Goal: Navigation & Orientation: Find specific page/section

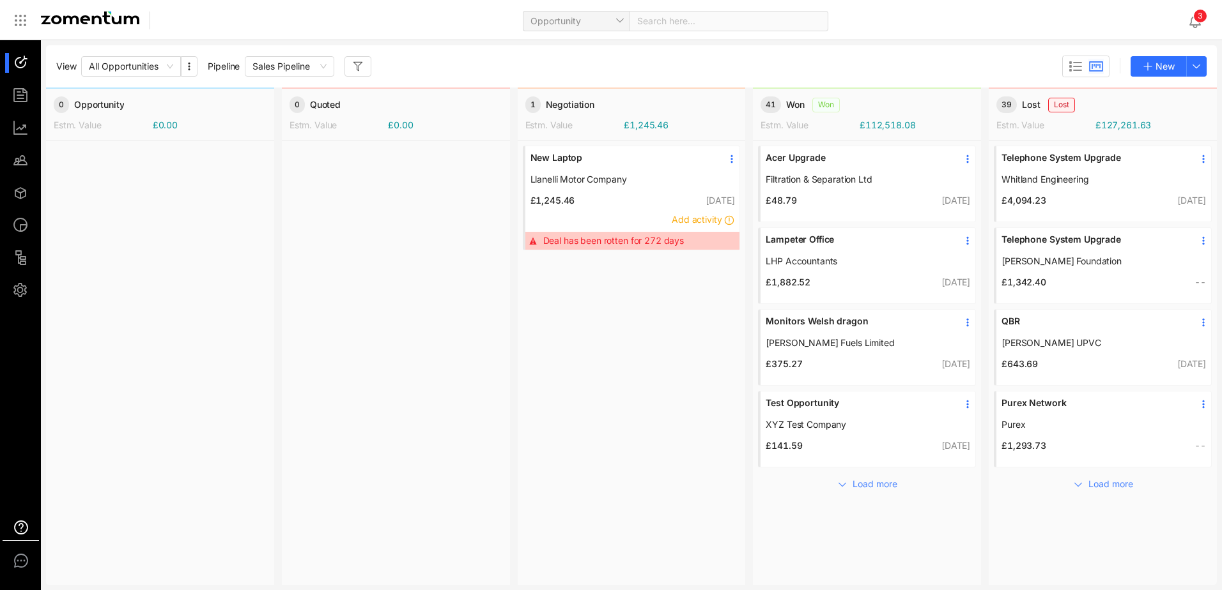
click at [19, 534] on use at bounding box center [21, 527] width 13 height 13
click at [24, 22] on icon at bounding box center [20, 20] width 15 height 15
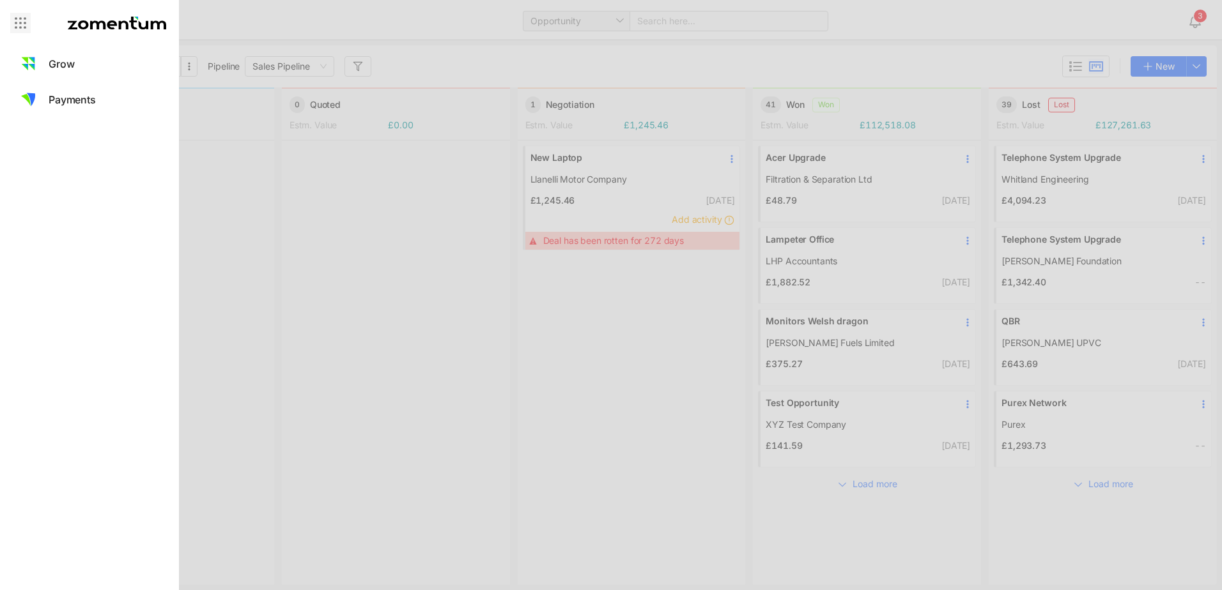
click at [23, 22] on icon at bounding box center [20, 22] width 15 height 15
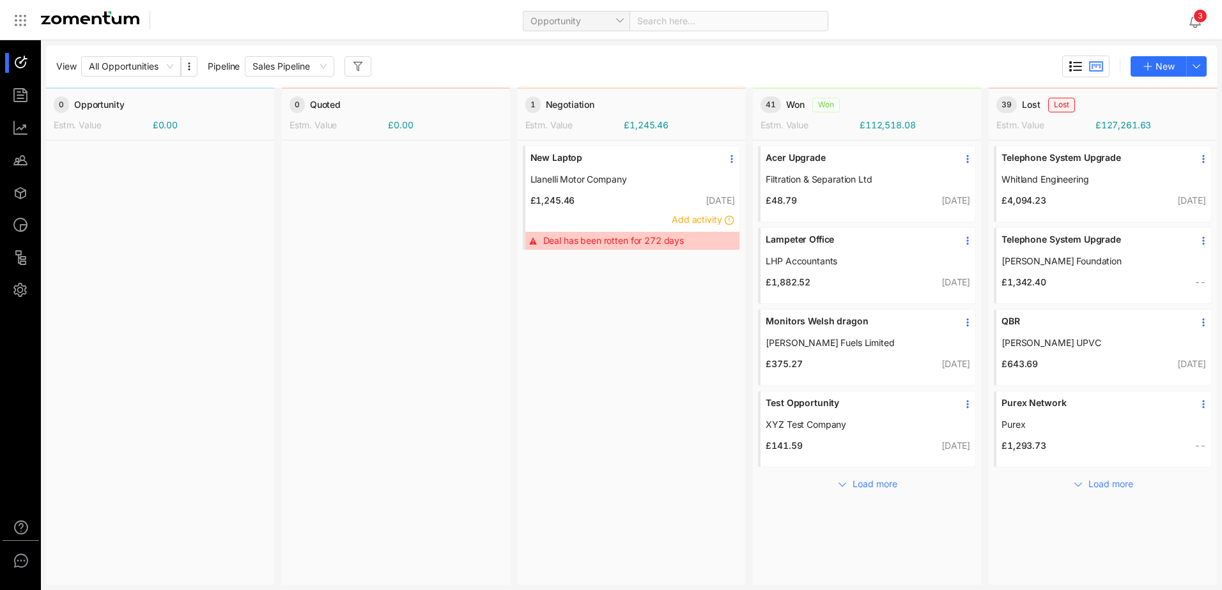
click at [1072, 66] on icon at bounding box center [1075, 66] width 15 height 15
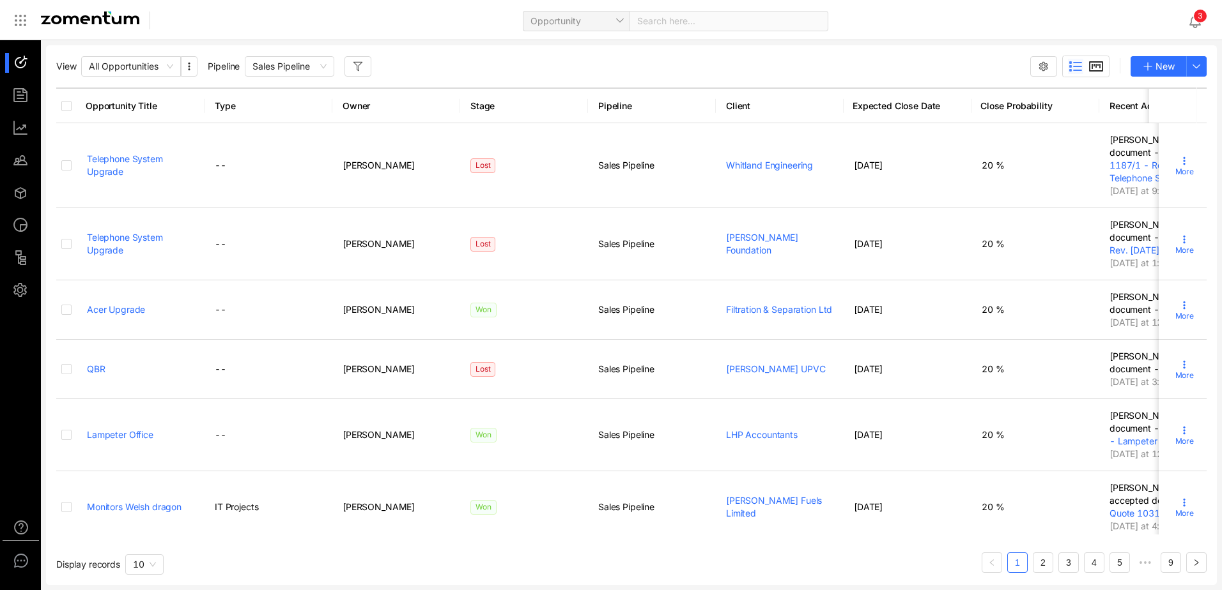
click at [1097, 59] on icon at bounding box center [1095, 66] width 15 height 15
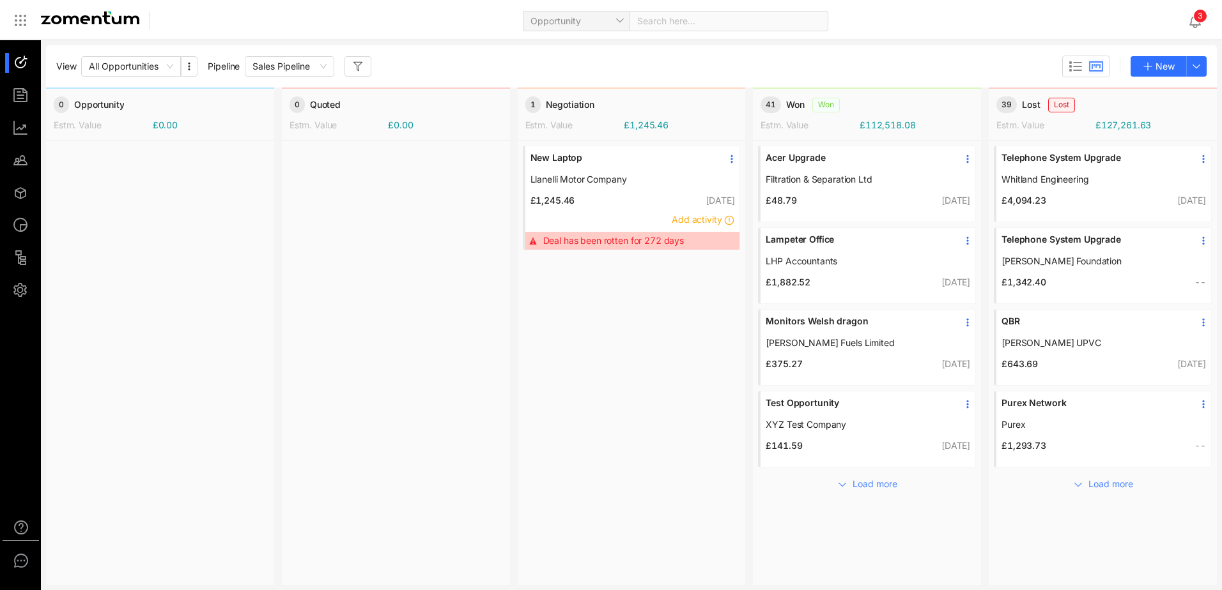
scroll to position [0, 3]
click at [19, 91] on div at bounding box center [26, 96] width 27 height 20
click at [1195, 20] on sup "3" at bounding box center [1200, 16] width 13 height 13
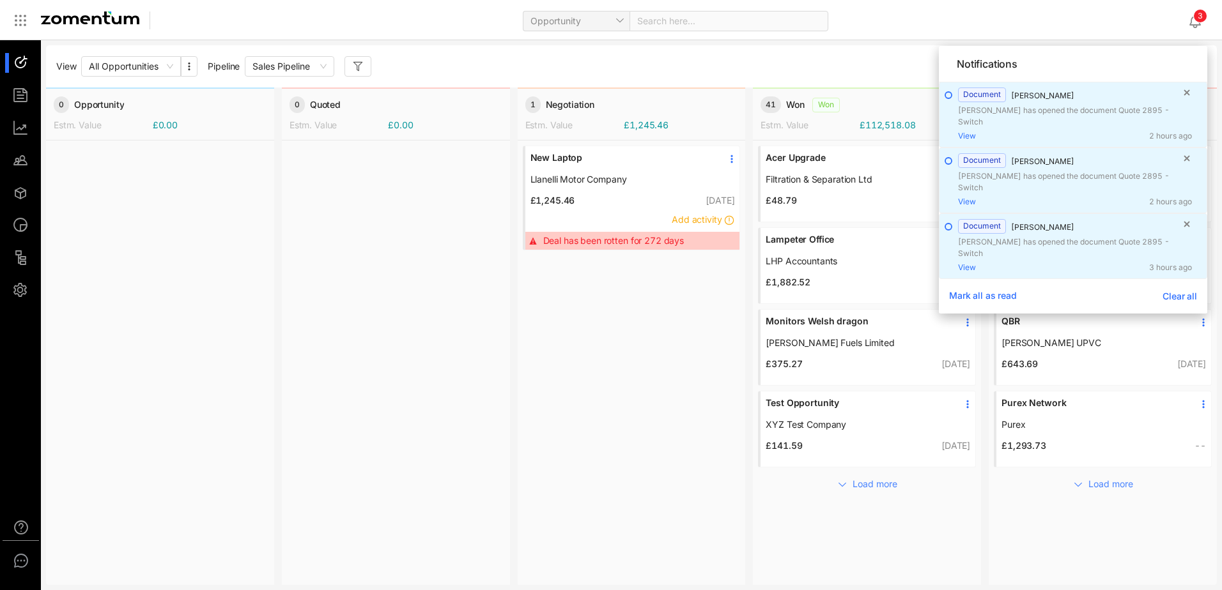
click at [1183, 291] on span "Clear all" at bounding box center [1179, 296] width 35 height 11
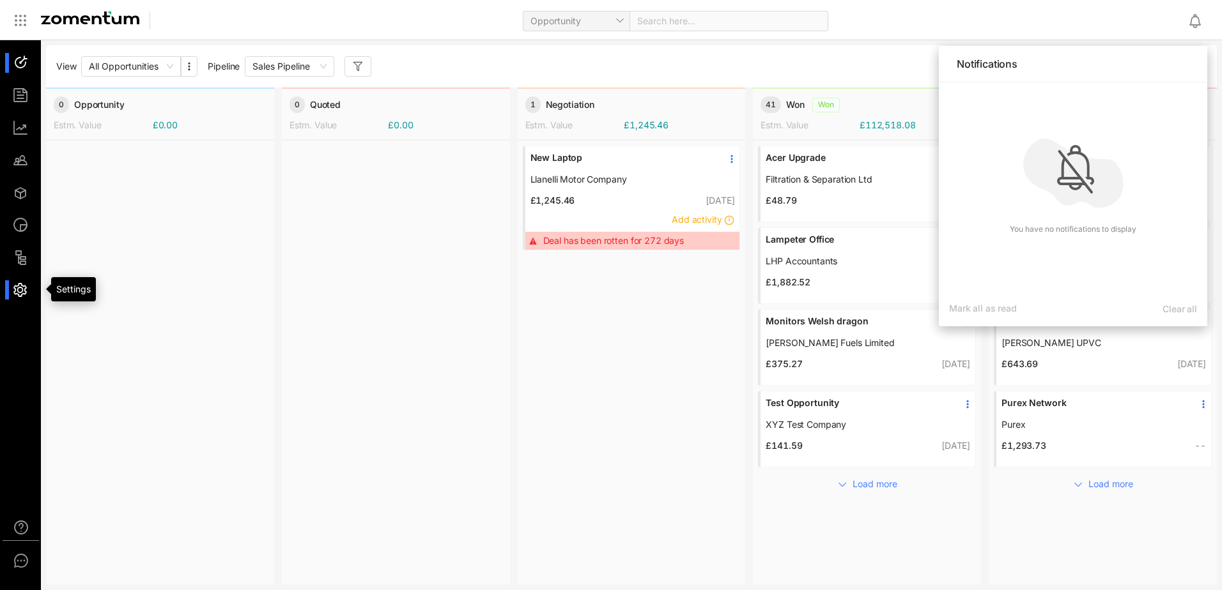
click at [13, 291] on div at bounding box center [26, 291] width 27 height 20
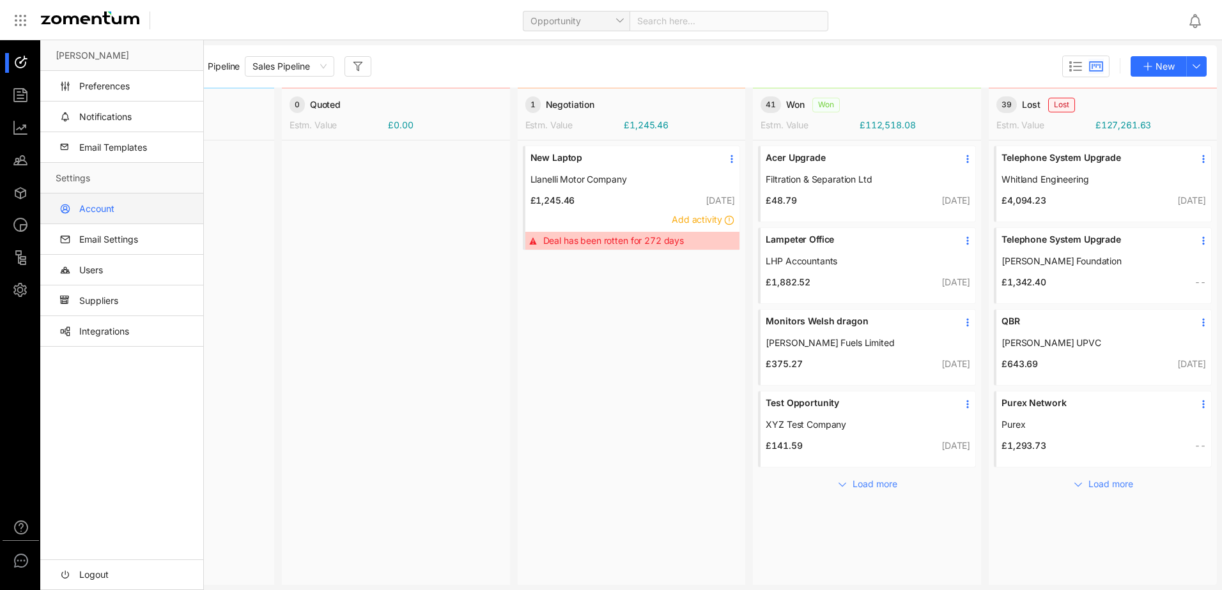
click at [99, 211] on link "Account" at bounding box center [124, 209] width 137 height 31
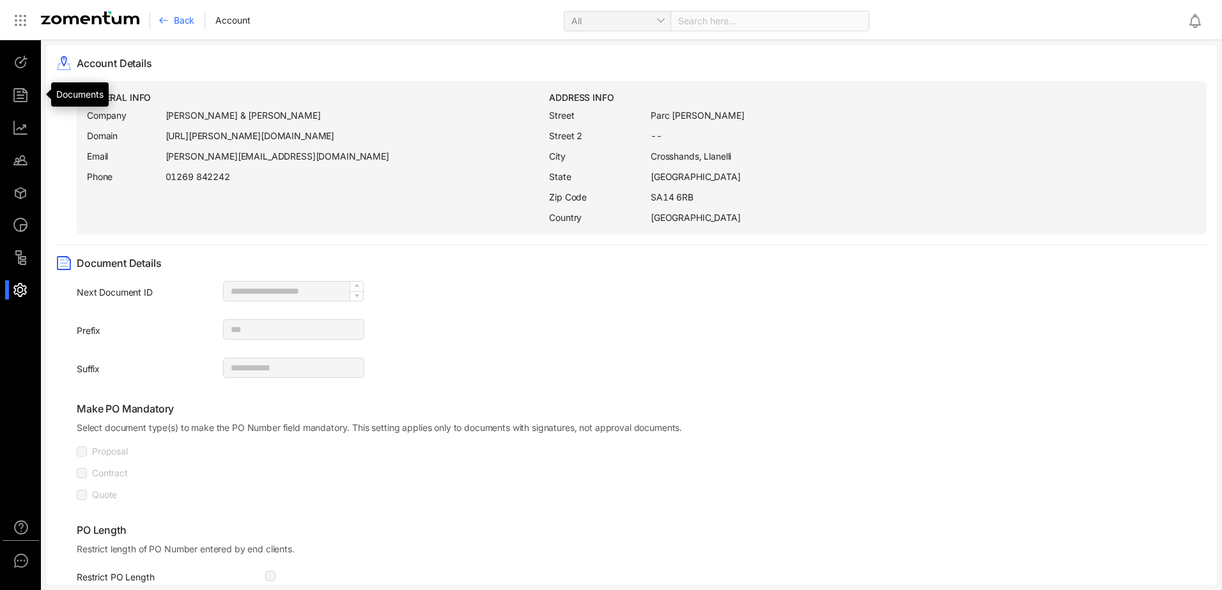
click at [19, 66] on div at bounding box center [26, 63] width 27 height 20
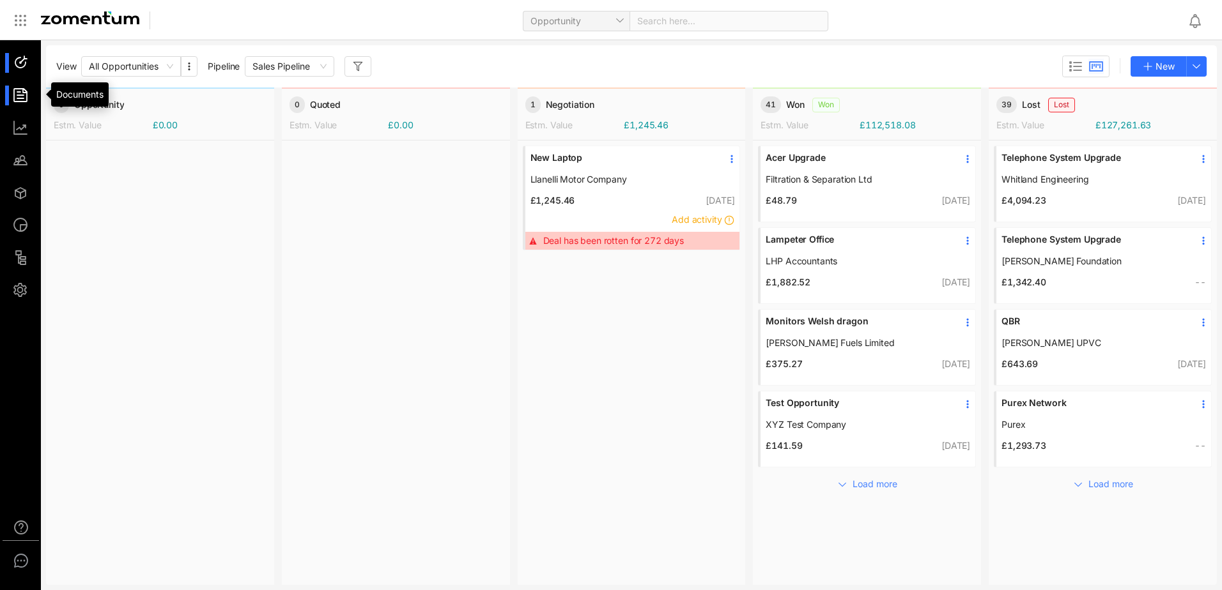
click at [19, 95] on div at bounding box center [26, 96] width 27 height 20
